Goal: Find specific page/section: Find specific page/section

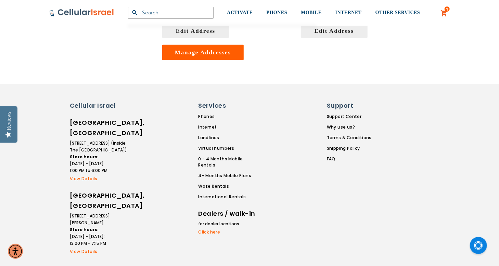
scroll to position [253, 0]
click at [228, 158] on link "0 - 4 Months Mobile Rentals" at bounding box center [229, 161] width 62 height 12
